Goal: Task Accomplishment & Management: Use online tool/utility

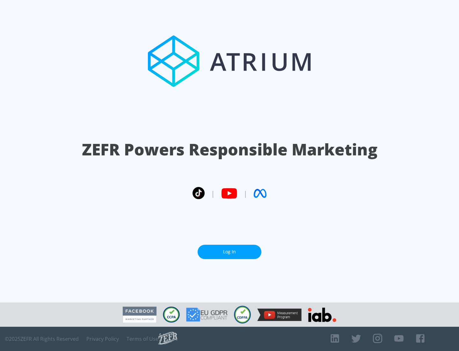
click at [230, 252] on link "Log In" at bounding box center [230, 252] width 64 height 14
